Goal: Information Seeking & Learning: Learn about a topic

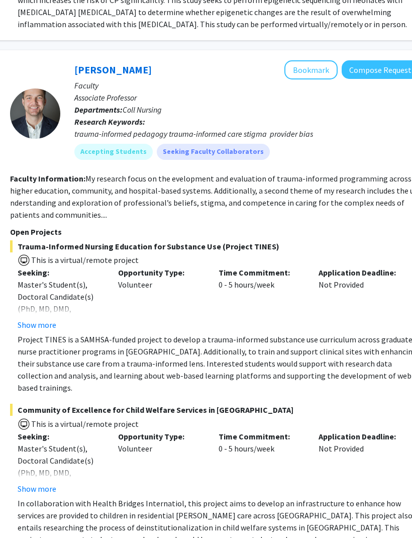
scroll to position [3261, 162]
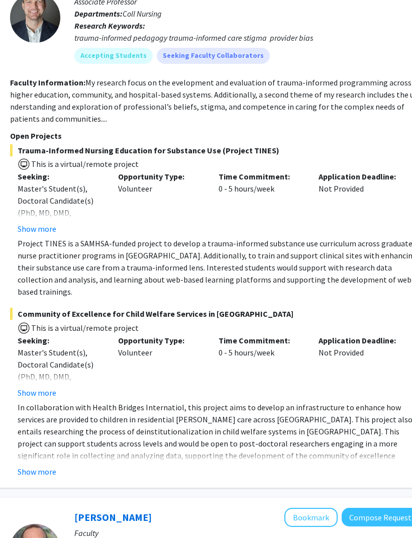
click at [39, 474] on button "Show more" at bounding box center [37, 471] width 39 height 12
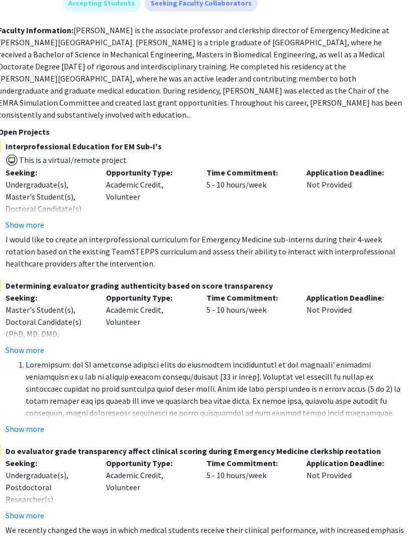
scroll to position [5699, 174]
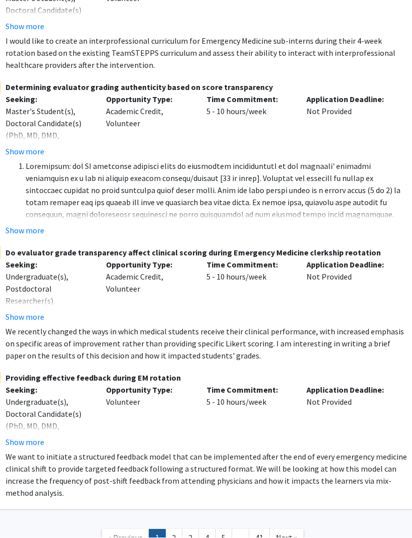
click at [175, 529] on link "2" at bounding box center [173, 538] width 17 height 18
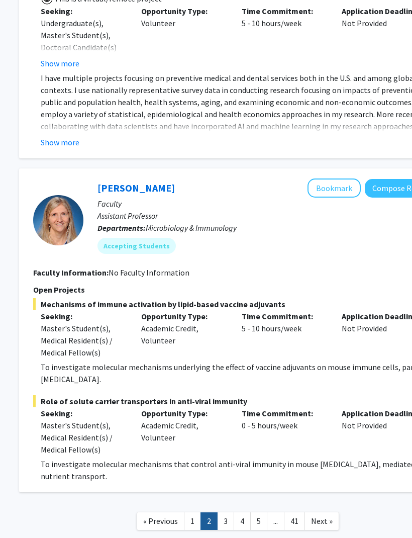
scroll to position [3433, 139]
click at [227, 512] on link "3" at bounding box center [225, 521] width 17 height 18
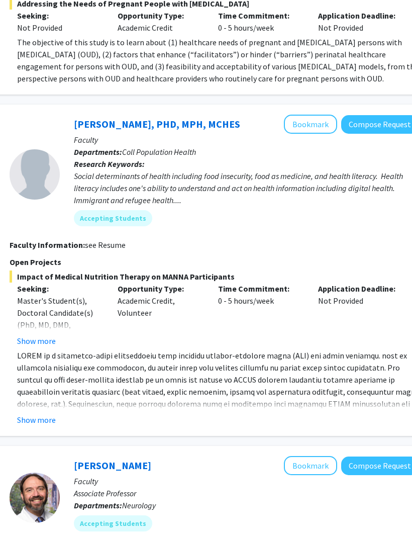
scroll to position [307, 162]
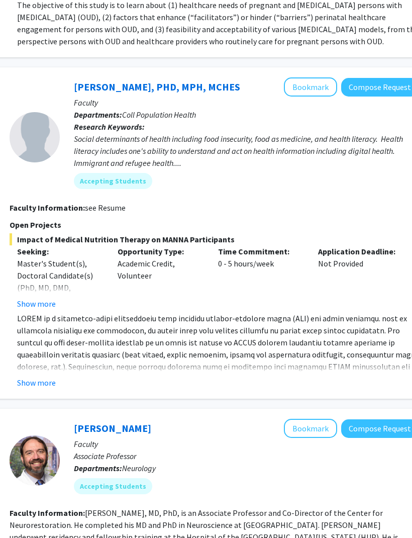
click at [35, 376] on button "Show more" at bounding box center [37, 382] width 39 height 12
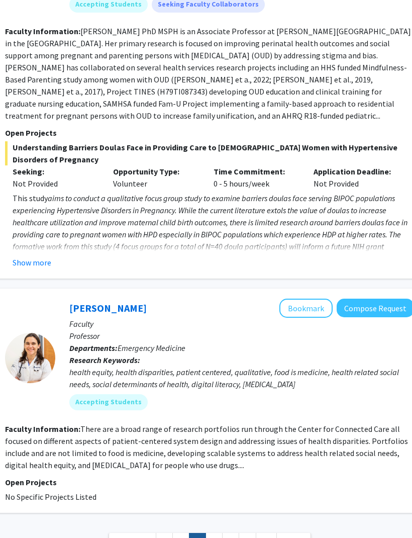
scroll to position [3088, 167]
click at [306, 299] on button "Bookmark" at bounding box center [305, 308] width 53 height 19
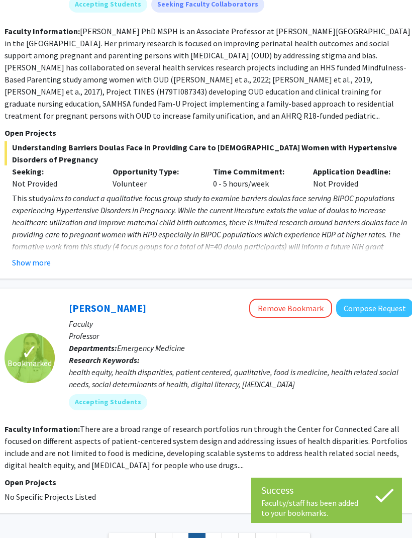
scroll to position [3103, 167]
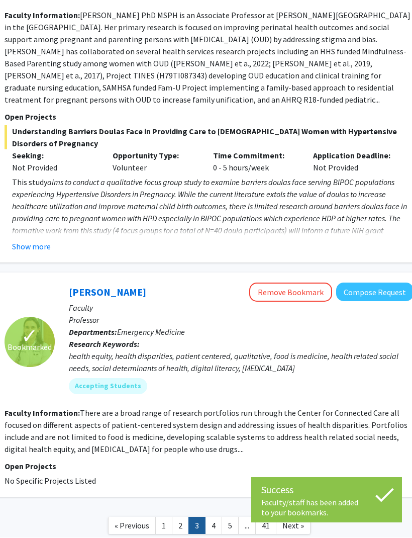
click at [209, 517] on link "4" at bounding box center [213, 526] width 17 height 18
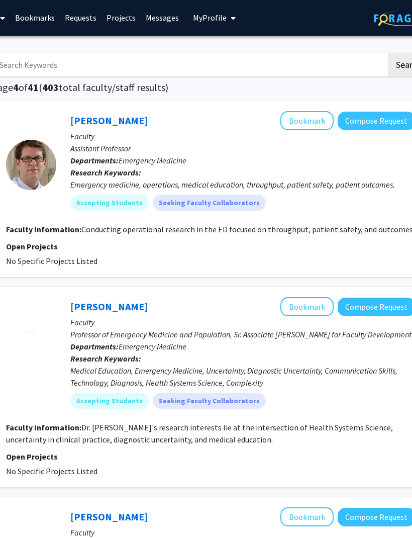
scroll to position [1, 166]
click at [326, 104] on div "[PERSON_NAME] Bookmark Compose Request Faculty Assistant Professor Departments:…" at bounding box center [210, 189] width 437 height 176
click at [314, 111] on button "Bookmark" at bounding box center [306, 120] width 53 height 19
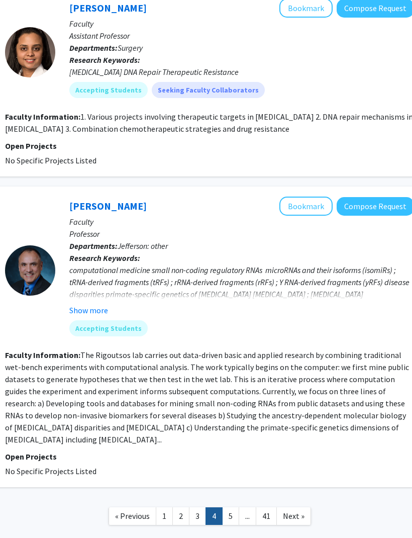
scroll to position [1989, 167]
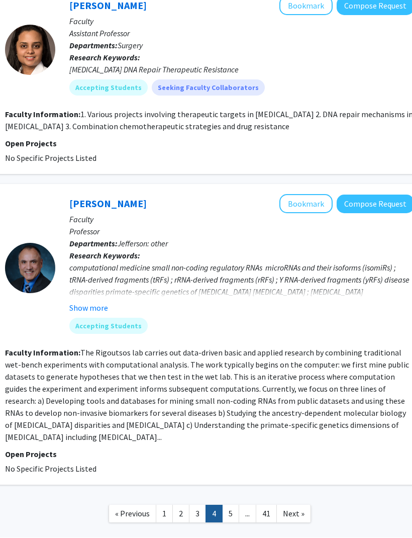
click at [226, 505] on link "5" at bounding box center [230, 514] width 17 height 18
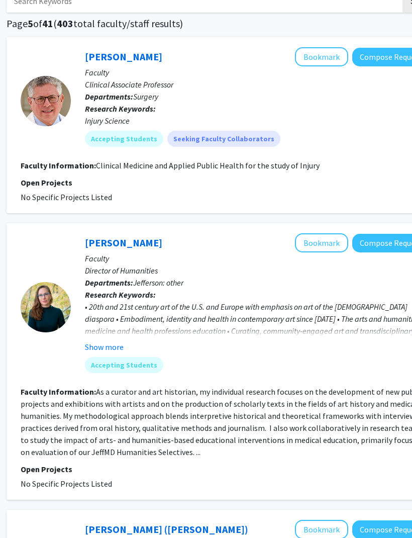
scroll to position [64, 152]
click at [109, 341] on button "Show more" at bounding box center [103, 347] width 39 height 12
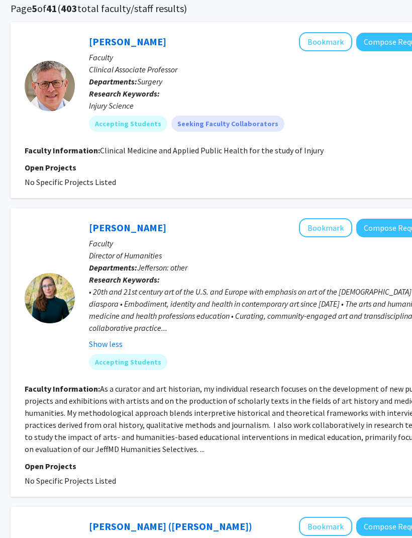
scroll to position [79, 149]
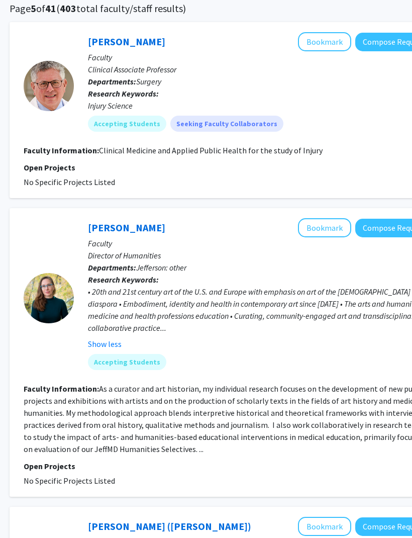
click at [146, 417] on section "Faculty Information: As a curator and art historian, my individual research foc…" at bounding box center [228, 418] width 409 height 72
click at [150, 423] on fg-read-more "As a curator and art historian, my individual research focuses on the developme…" at bounding box center [225, 418] width 403 height 70
click at [149, 460] on p "Open Projects" at bounding box center [228, 466] width 409 height 12
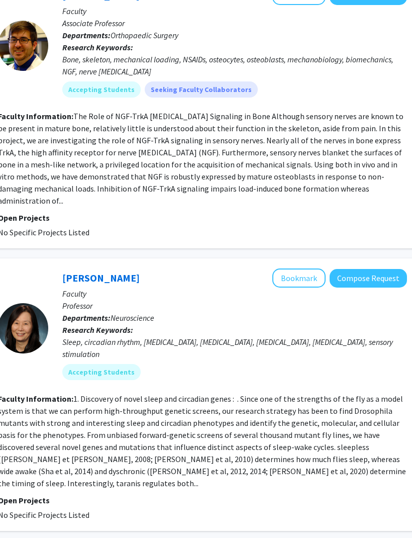
scroll to position [2068, 174]
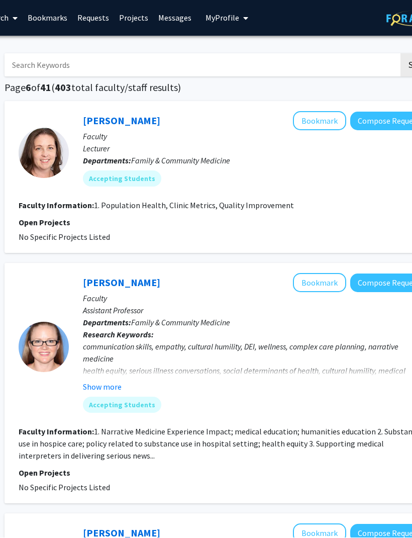
scroll to position [0, 155]
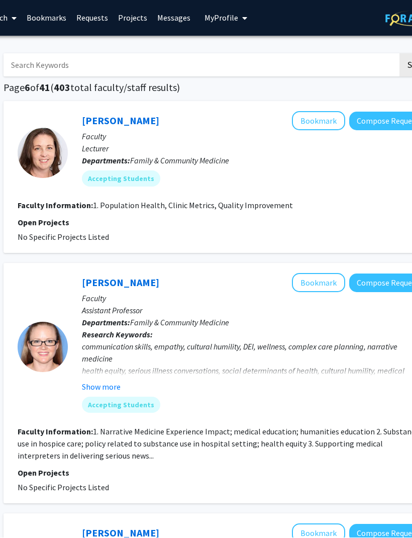
click at [312, 117] on button "Bookmark" at bounding box center [318, 121] width 53 height 19
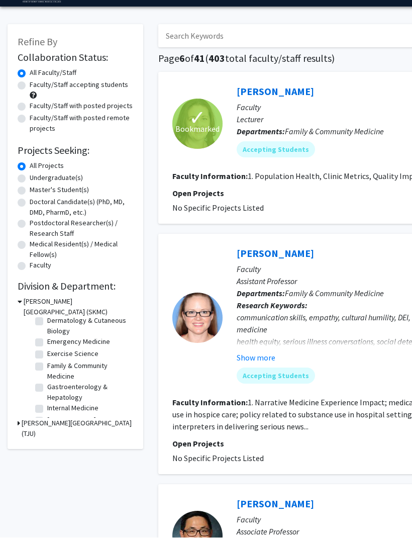
scroll to position [82, 0]
click at [101, 340] on label "Emergency Medicine" at bounding box center [78, 342] width 63 height 11
click at [54, 340] on input "Emergency Medicine" at bounding box center [50, 340] width 7 height 7
checkbox input "true"
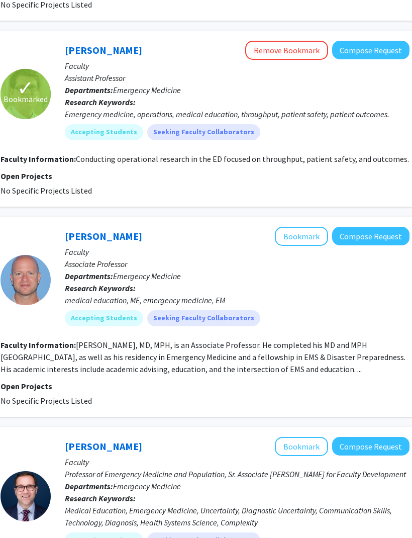
scroll to position [2115, 171]
click at [258, 355] on fg-read-more "[PERSON_NAME], MD, MPH, is an Associate Professor. He completed his MD and MPH …" at bounding box center [203, 357] width 405 height 34
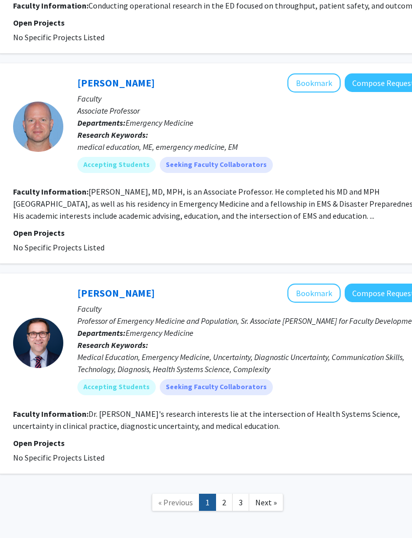
scroll to position [2269, 159]
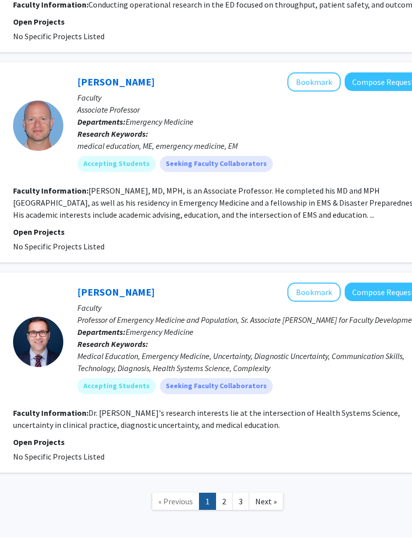
click at [219, 493] on link "2" at bounding box center [224, 502] width 17 height 18
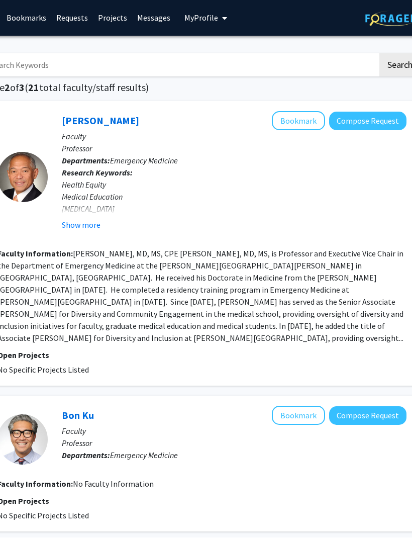
scroll to position [0, 191]
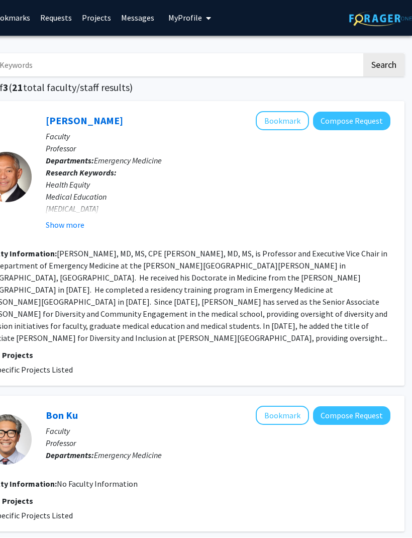
click at [279, 112] on button "Bookmark" at bounding box center [282, 121] width 53 height 19
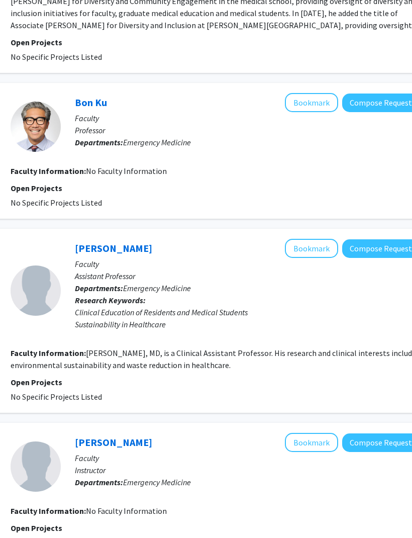
scroll to position [313, 162]
click at [309, 239] on button "Bookmark" at bounding box center [311, 248] width 53 height 19
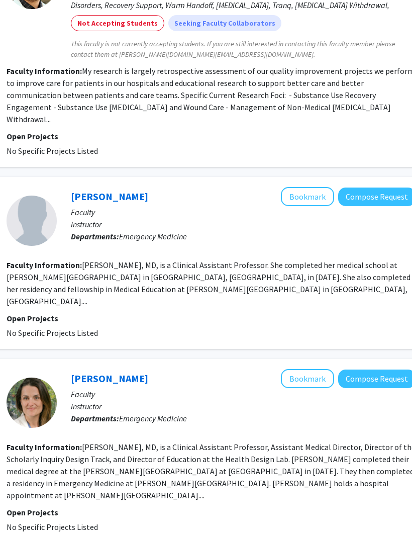
scroll to position [0, 0]
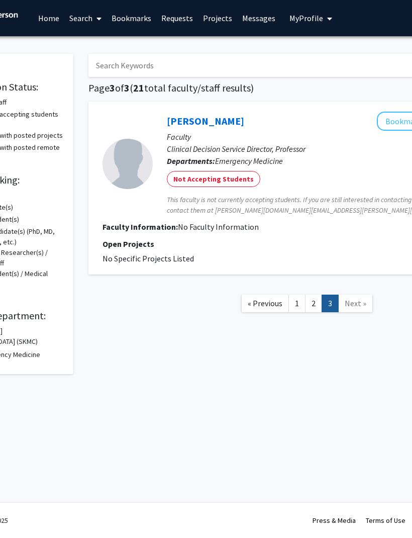
scroll to position [0, 70]
click at [295, 301] on link "1" at bounding box center [296, 304] width 17 height 18
